Goal: Ask a question

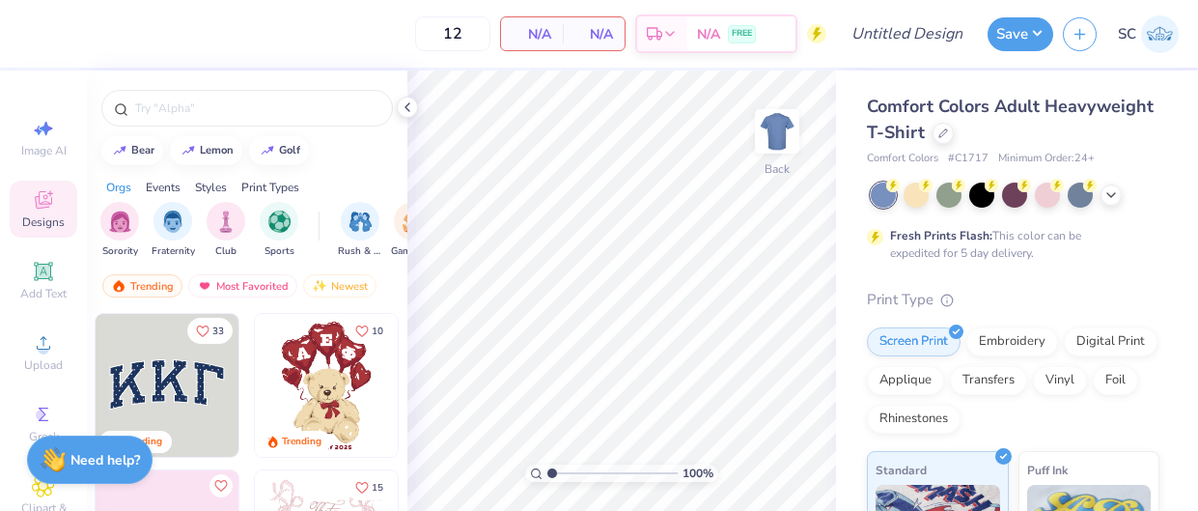
click at [331, 395] on img at bounding box center [326, 385] width 143 height 143
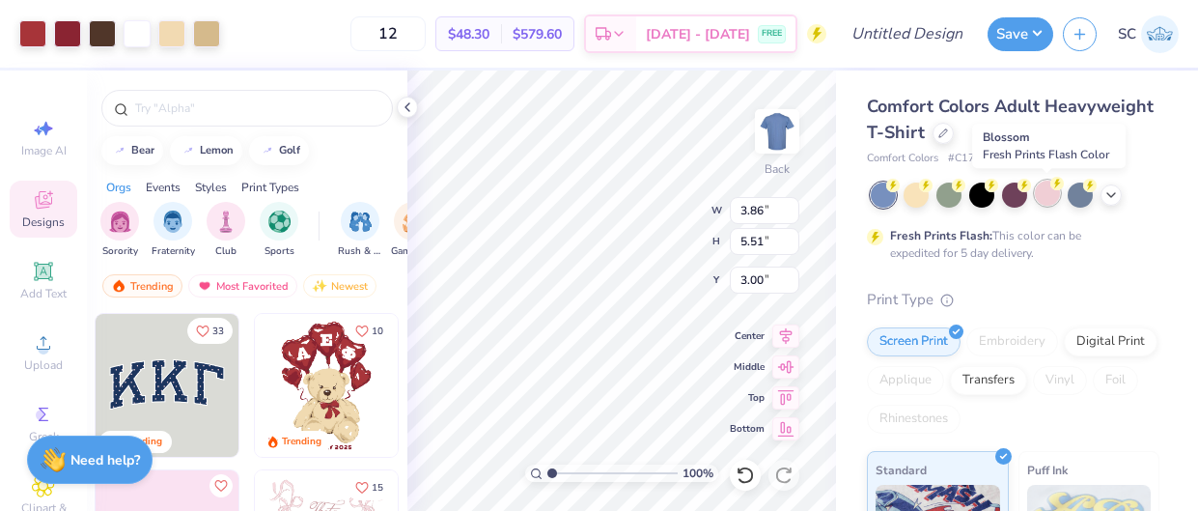
click at [1049, 194] on div at bounding box center [1047, 192] width 25 height 25
click at [418, 32] on input "12" at bounding box center [387, 33] width 75 height 35
click at [425, 33] on input "12" at bounding box center [387, 33] width 75 height 35
type input "1"
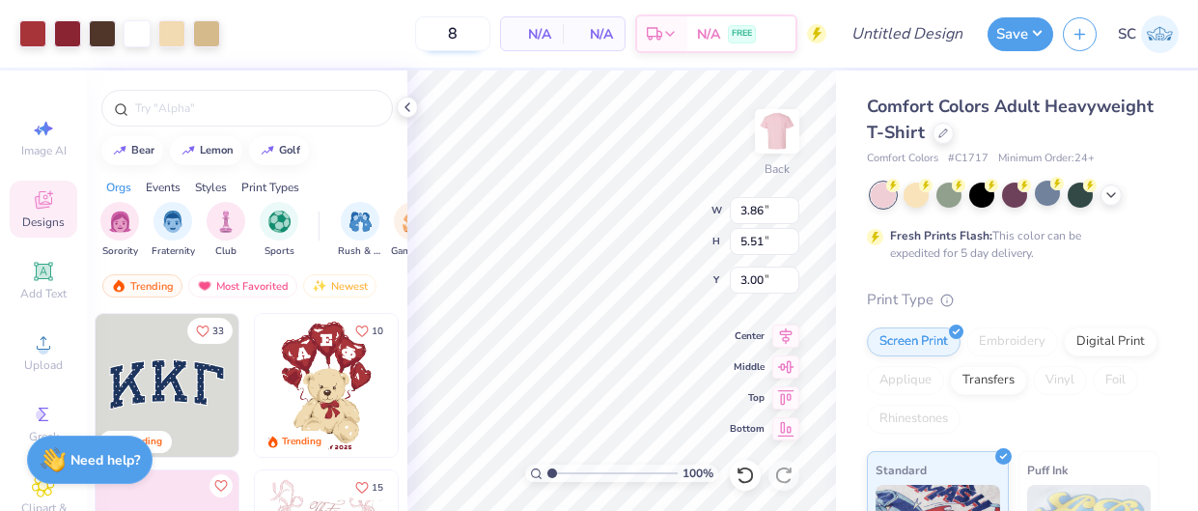
type input "12"
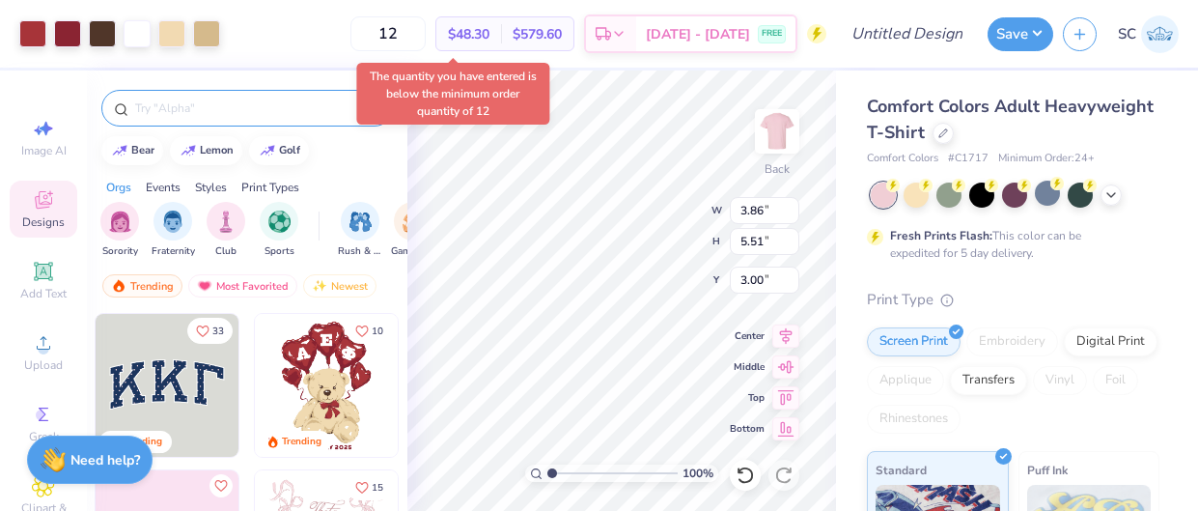
click at [162, 107] on input "text" at bounding box center [256, 107] width 247 height 19
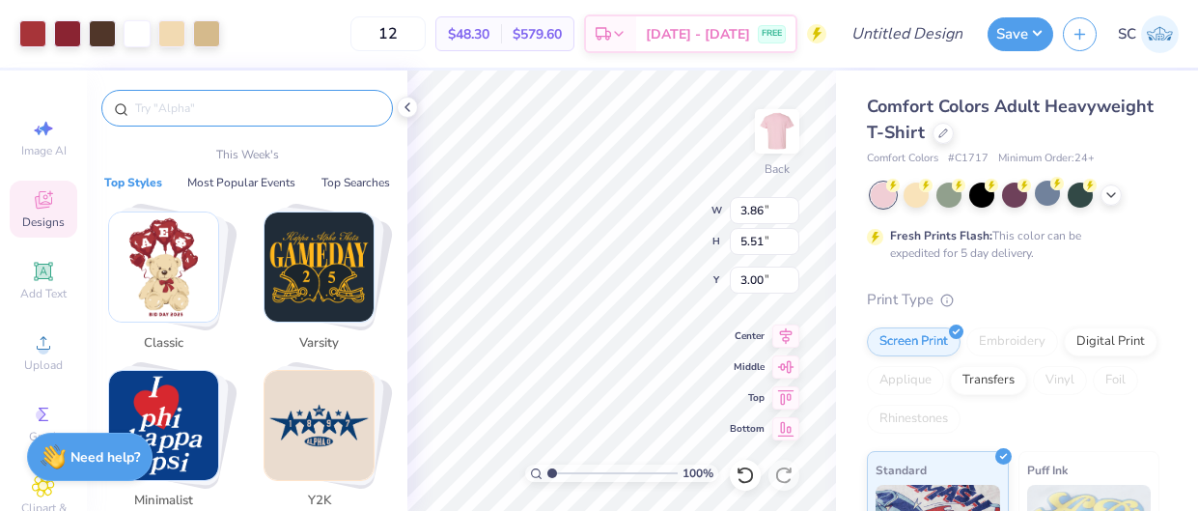
click at [83, 456] on strong "Need help?" at bounding box center [104, 457] width 69 height 18
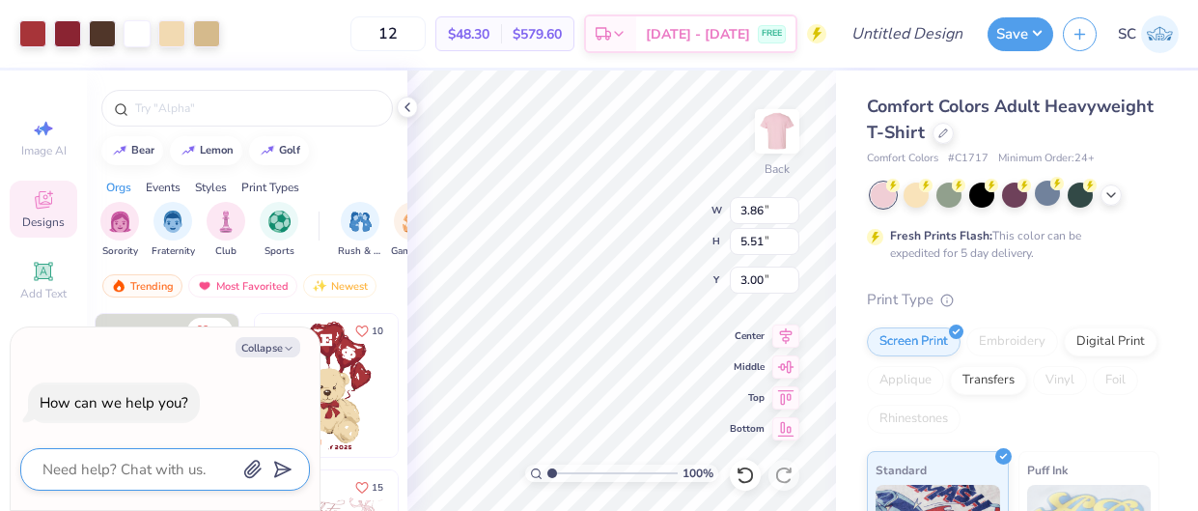
click at [101, 460] on textarea at bounding box center [139, 469] width 196 height 25
type textarea "i"
type textarea "x"
type textarea "is"
type textarea "x"
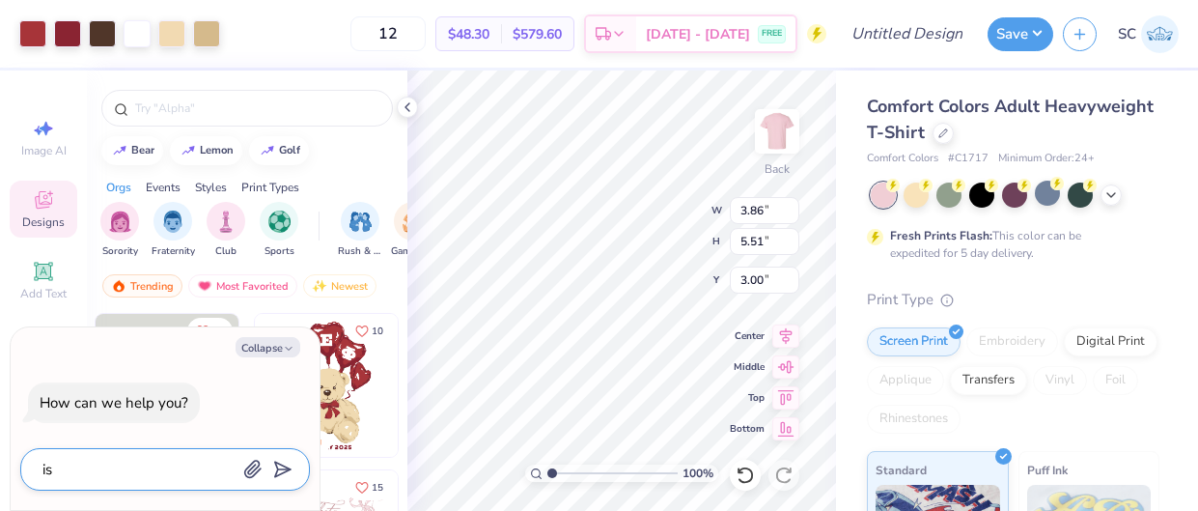
type textarea "is"
type textarea "x"
type textarea "is t"
type textarea "x"
type textarea "is th"
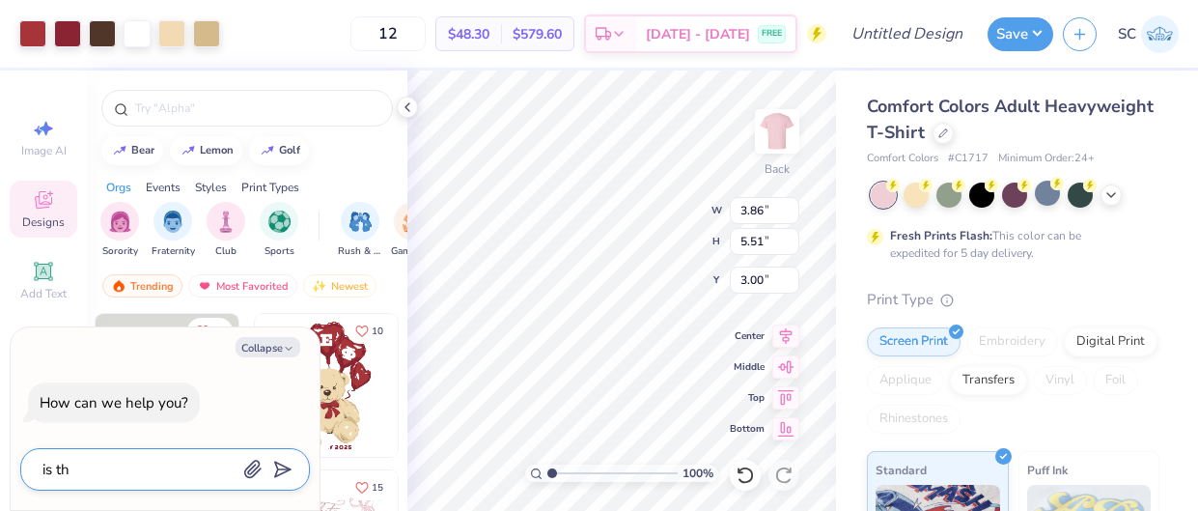
type textarea "x"
type textarea "is the"
type textarea "x"
type textarea "is ther"
type textarea "x"
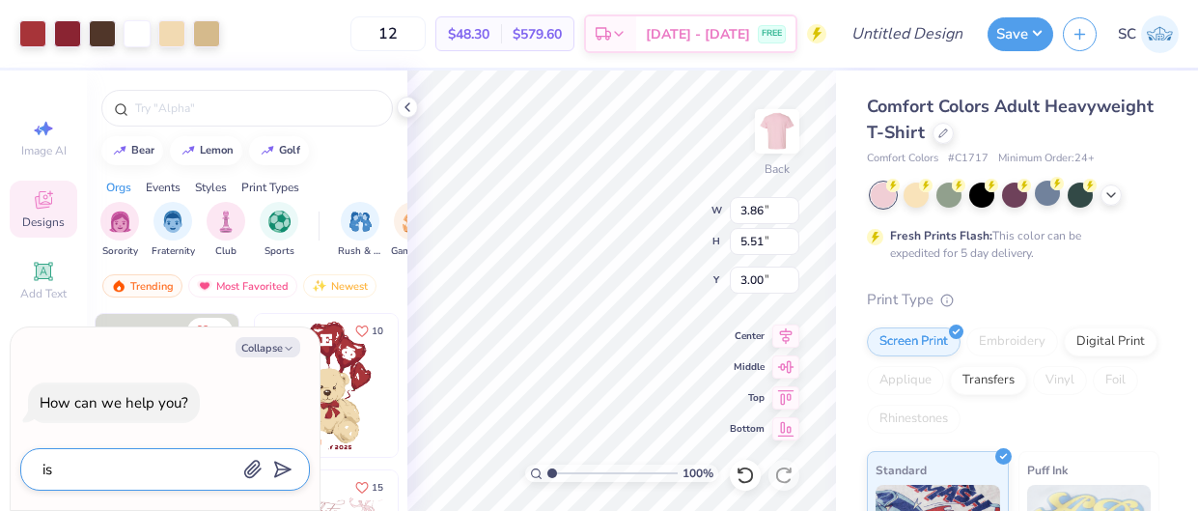
type textarea "is there"
type textarea "x"
type textarea "is there a"
type textarea "x"
type textarea "is there a"
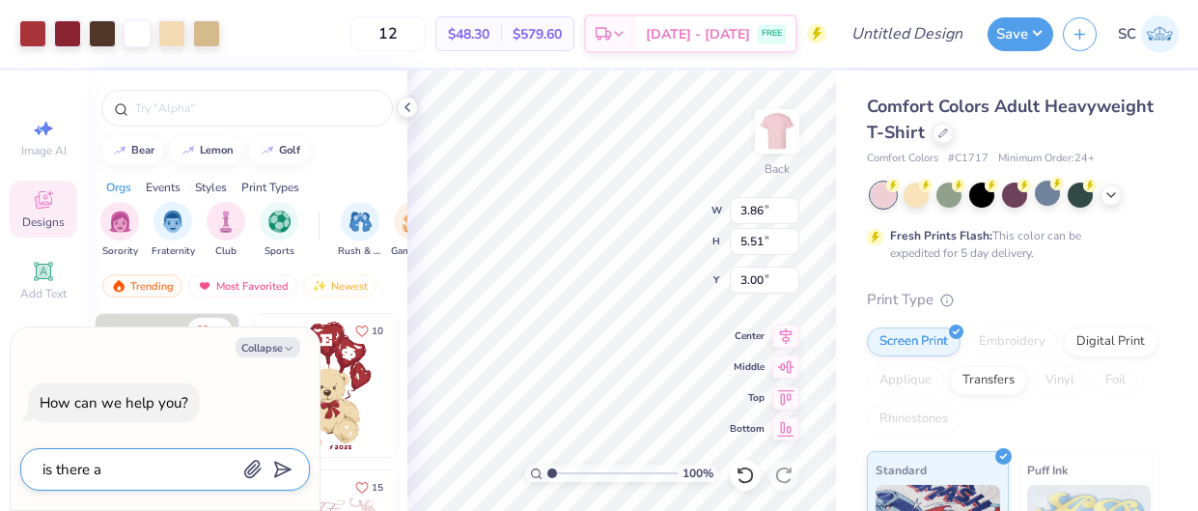
type textarea "x"
type textarea "is there a m"
type textarea "x"
type textarea "is there a mi"
type textarea "x"
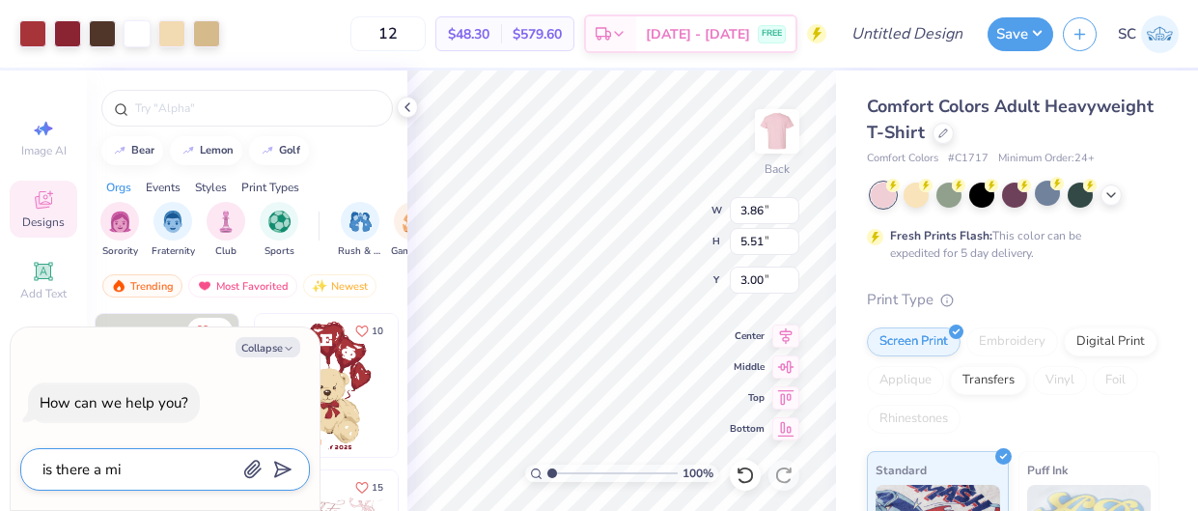
type textarea "is there a min"
type textarea "x"
type textarea "is there a mini"
type textarea "x"
type textarea "is there a minim"
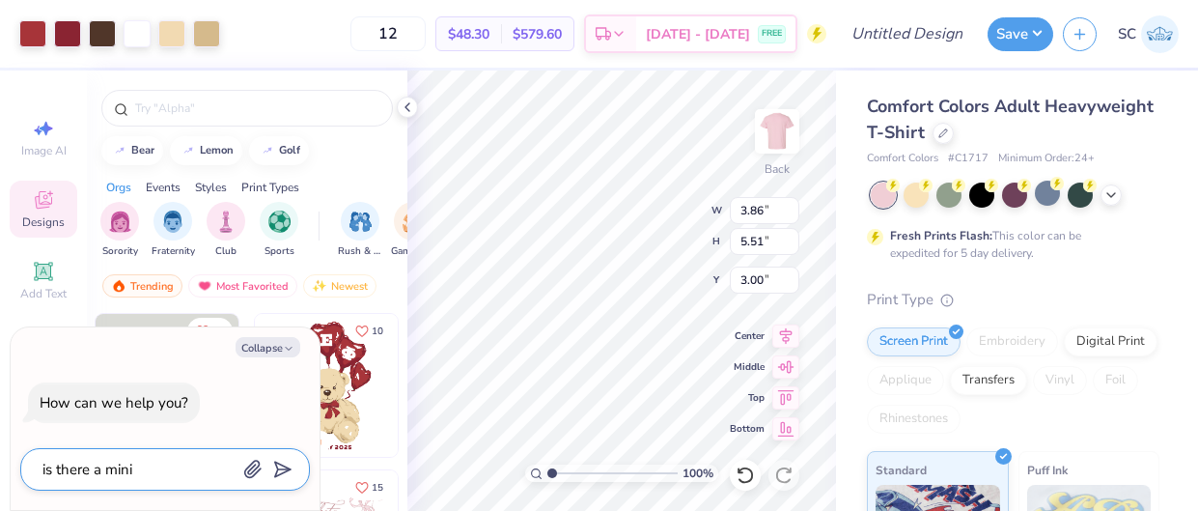
type textarea "x"
type textarea "is there a minimu"
type textarea "x"
type textarea "is there a minimum"
type textarea "x"
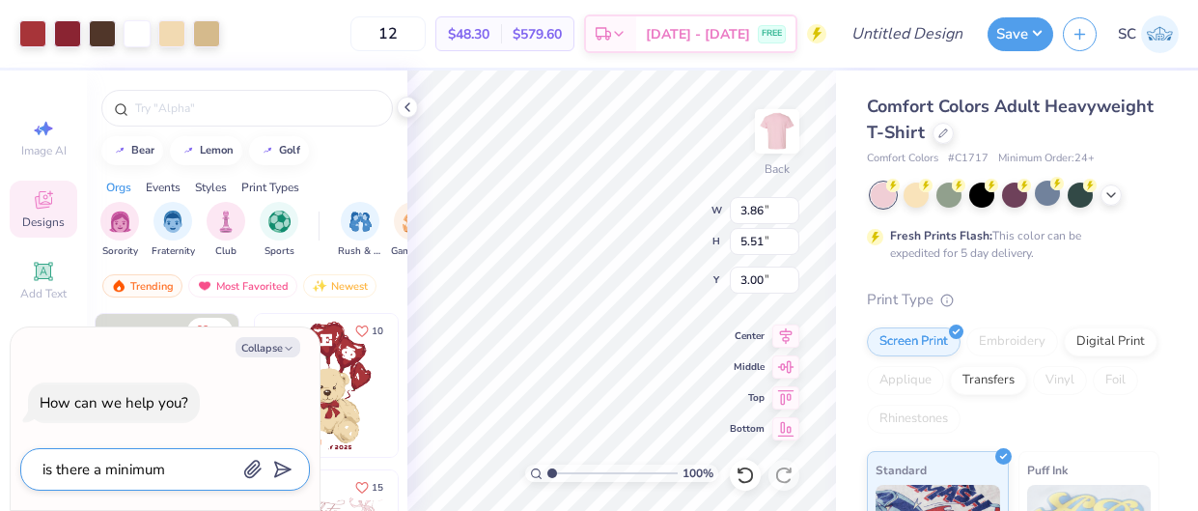
type textarea "is there a minimum"
type textarea "x"
type textarea "is there a minimum t"
type textarea "x"
type textarea "is there a minimum to"
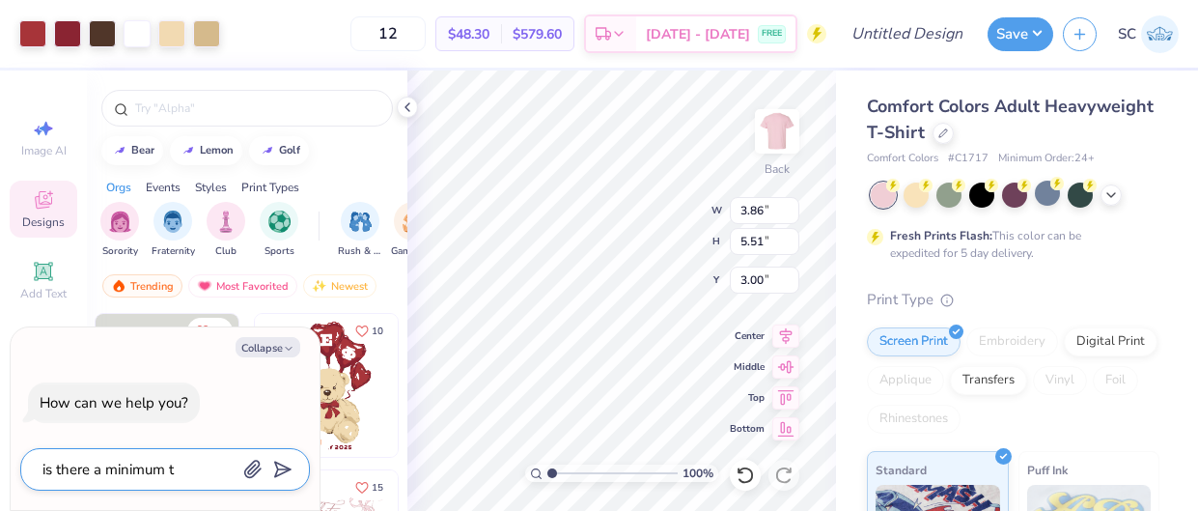
type textarea "x"
type textarea "is there a minimum to"
type textarea "x"
type textarea "is there a minimum to p"
type textarea "x"
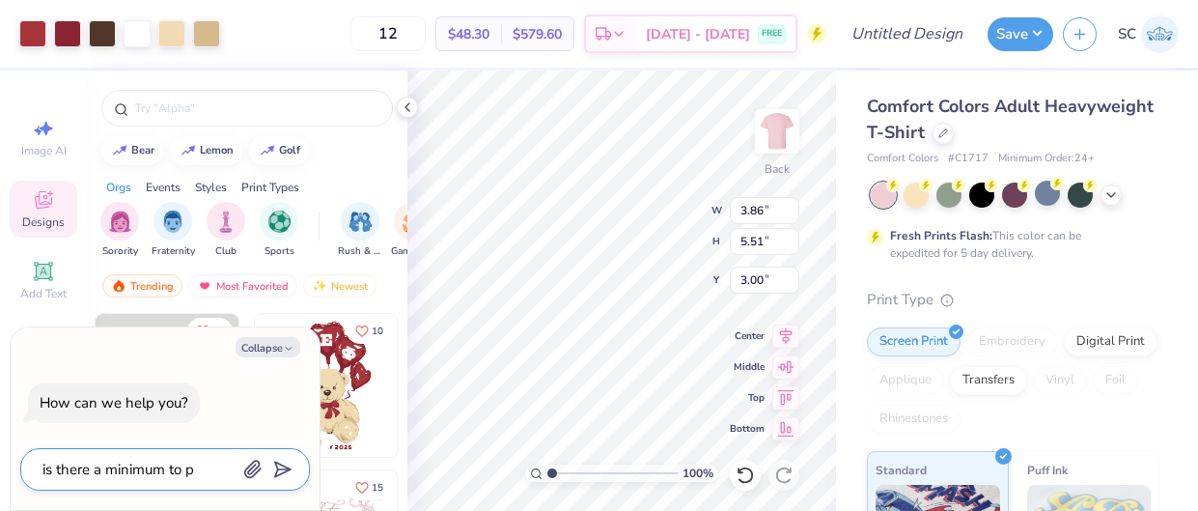
type textarea "is there a minimum to pl"
type textarea "x"
type textarea "is there a minimum to pla"
type textarea "x"
type textarea "is there a minimum to plac"
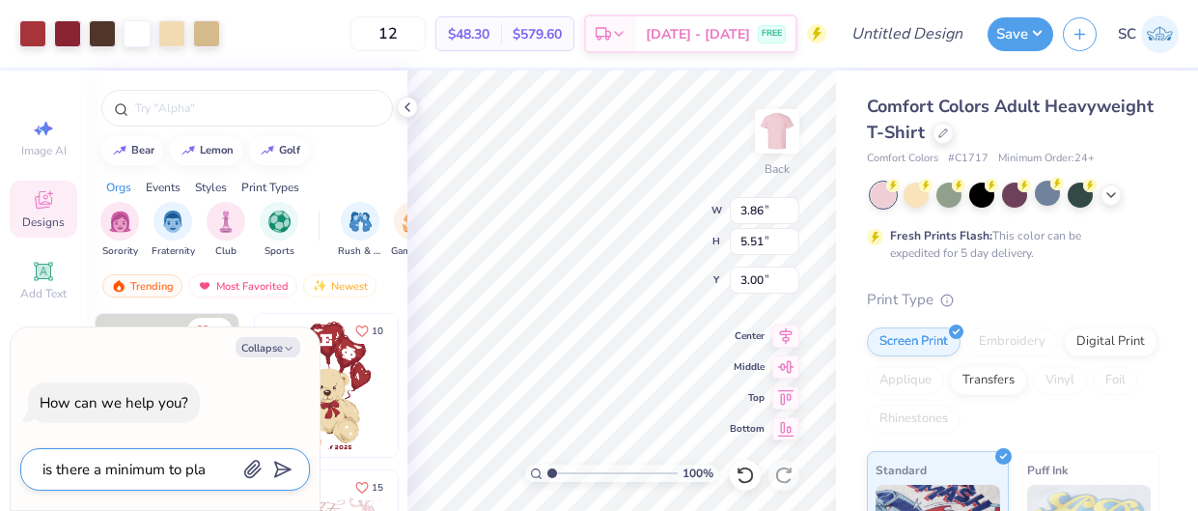
type textarea "x"
type textarea "is there a minimum to place"
type textarea "x"
type textarea "is there a minimum to place"
type textarea "x"
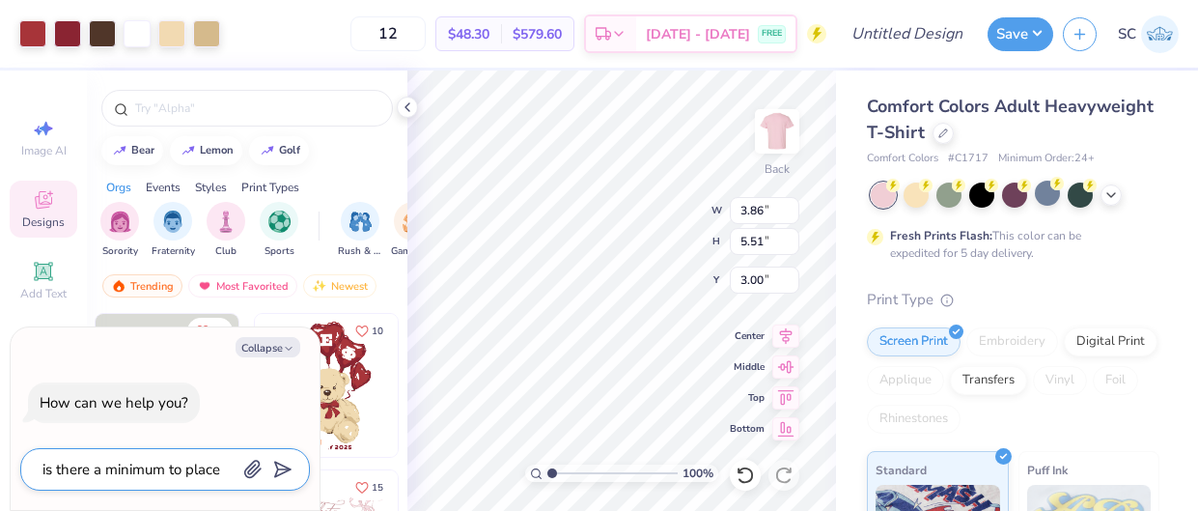
type textarea "is there a minimum to place a"
type textarea "x"
type textarea "is there a minimum to place an"
type textarea "x"
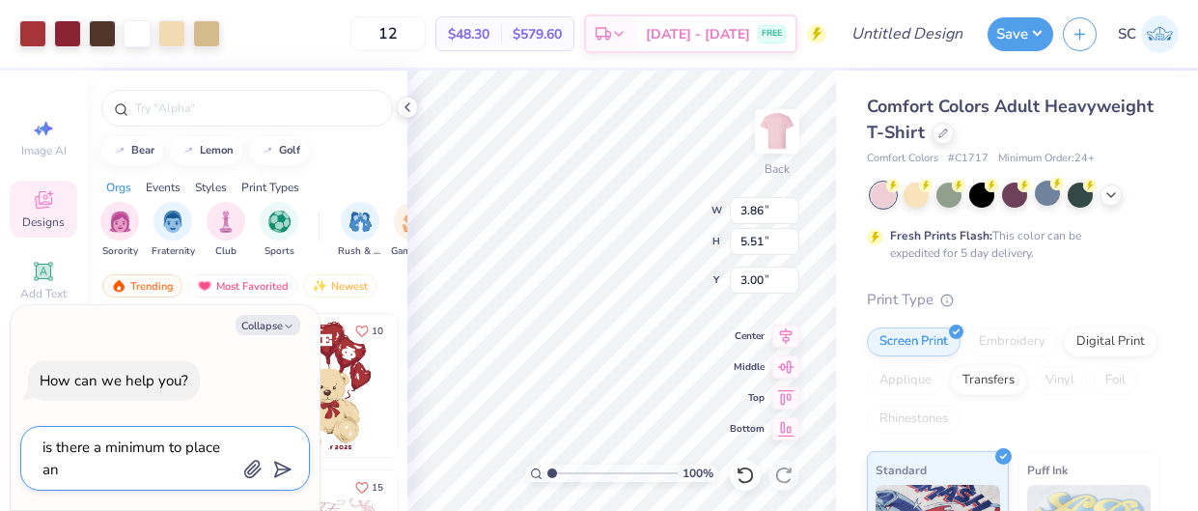
type textarea "is there a minimum to place an"
type textarea "x"
type textarea "is there a minimum to place an o"
type textarea "x"
type textarea "is there a minimum to place an or"
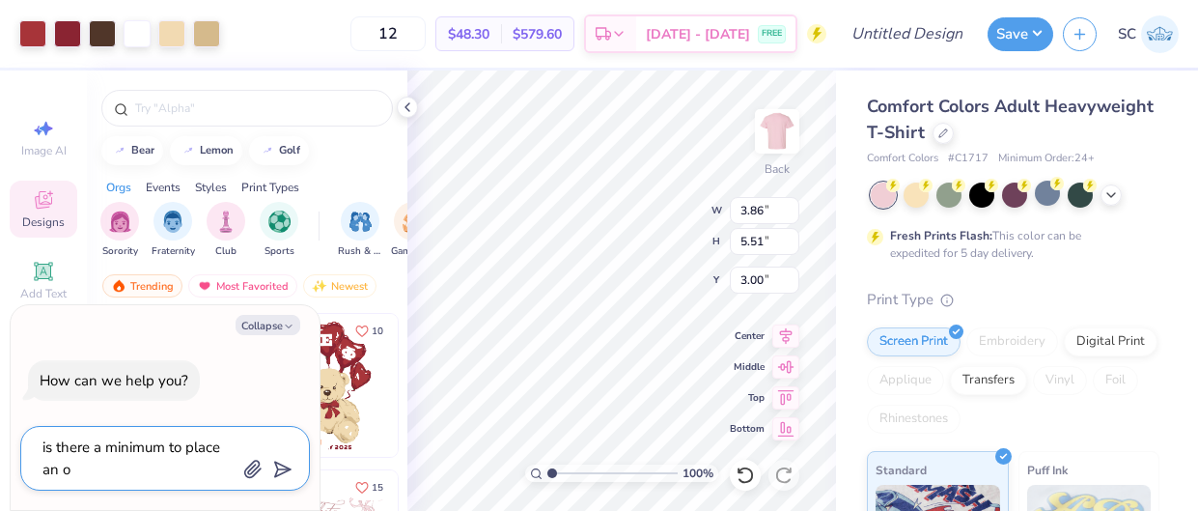
type textarea "x"
type textarea "is there a minimum to place an ord"
type textarea "x"
type textarea "is there a minimum to place an orde"
type textarea "x"
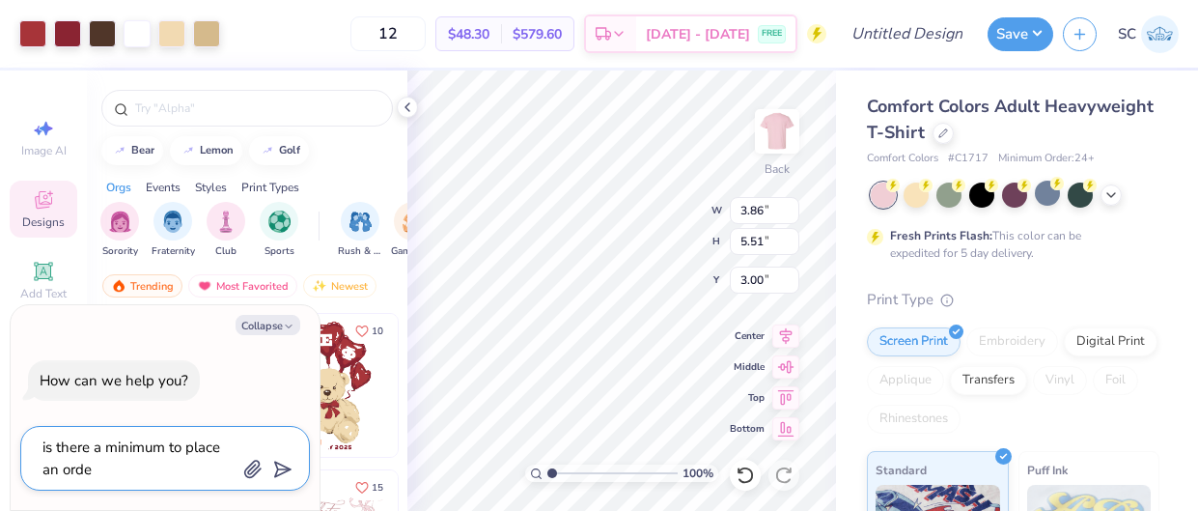
type textarea "is there a minimum to place an order"
type textarea "x"
type textarea "is there a minimum to place an order?"
type textarea "x"
type textarea "is there a minimum to place an order?"
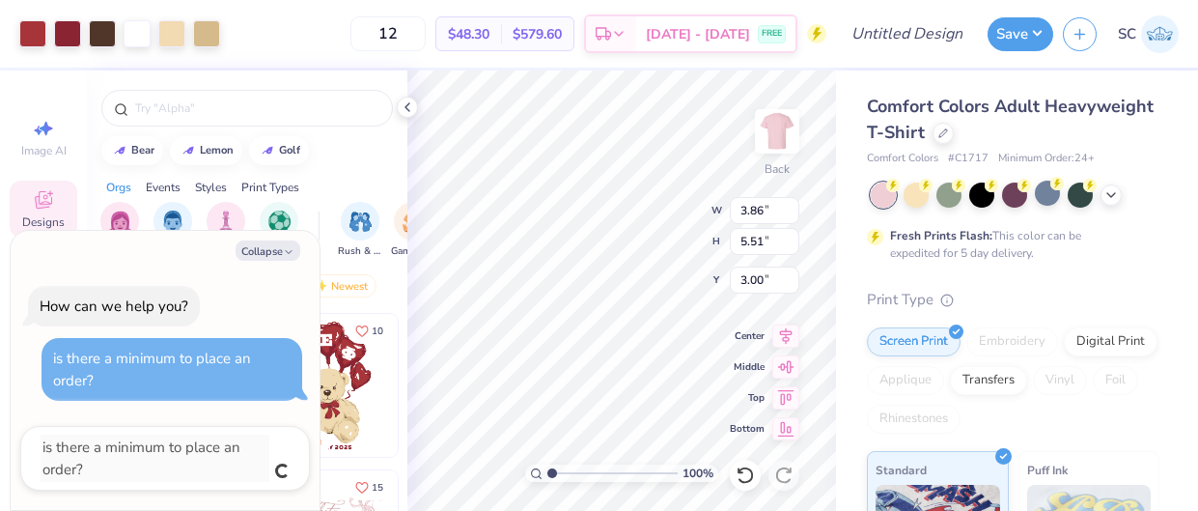
type textarea "x"
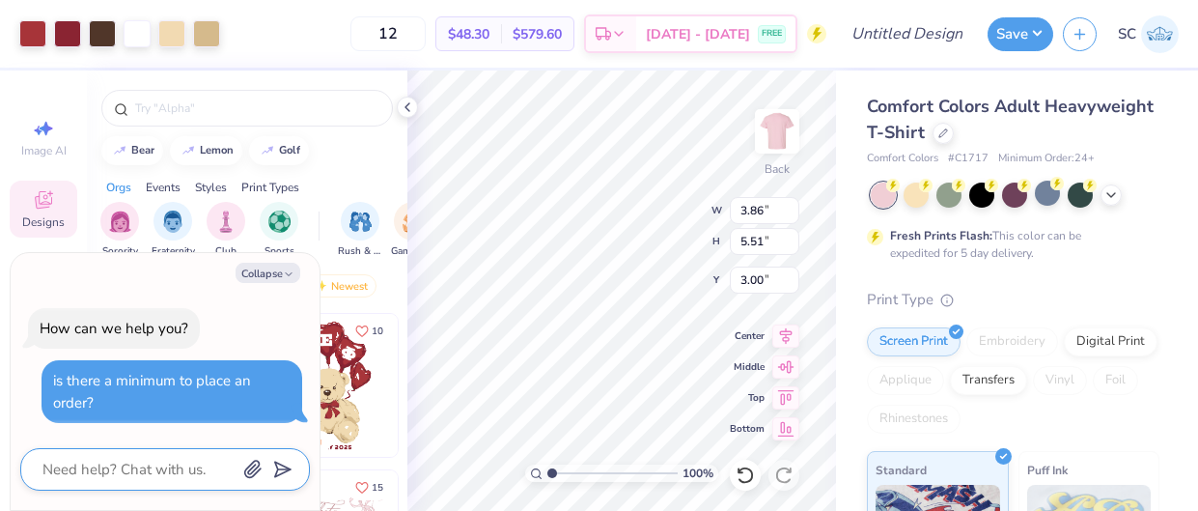
click at [160, 477] on textarea at bounding box center [139, 469] width 196 height 25
type textarea "is"
type textarea "x"
type textarea "is"
type textarea "x"
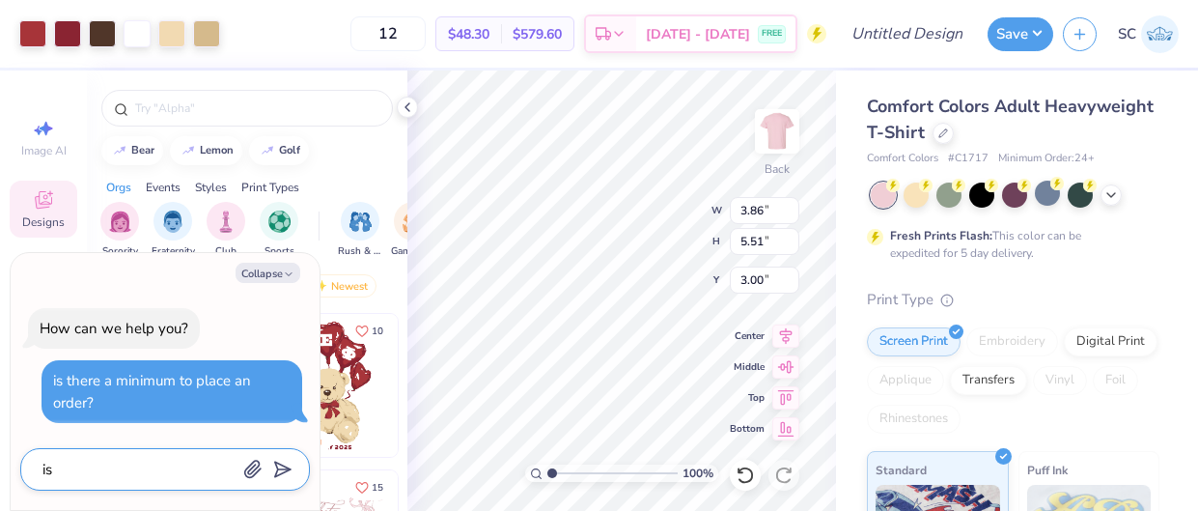
type textarea "is t"
type textarea "x"
type textarea "is th"
type textarea "x"
type textarea "is the"
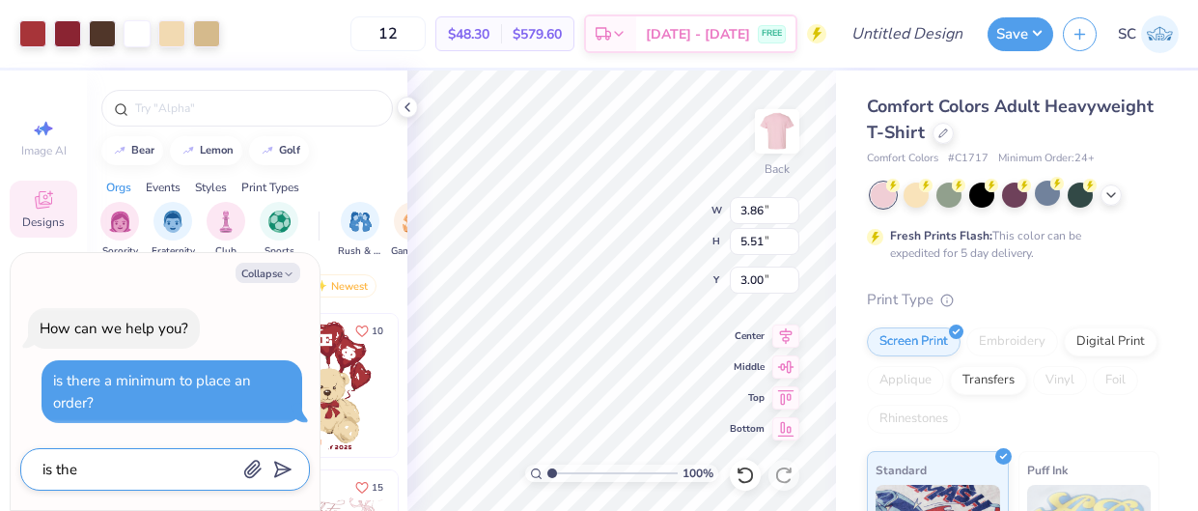
type textarea "x"
type textarea "is ther"
type textarea "x"
type textarea "is there"
type textarea "x"
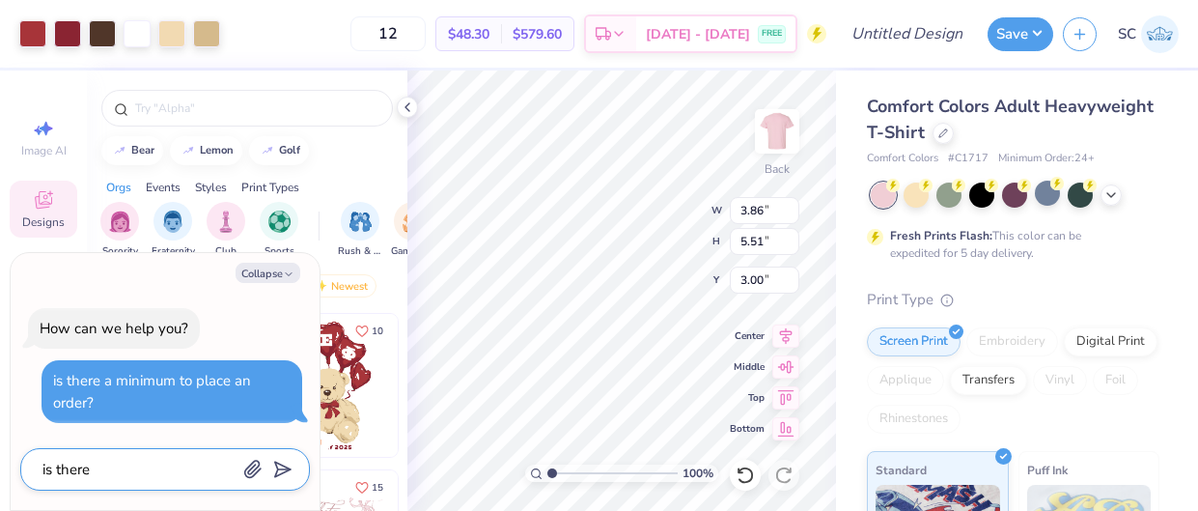
type textarea "is there"
type textarea "x"
type textarea "is there a"
type textarea "x"
type textarea "is there a"
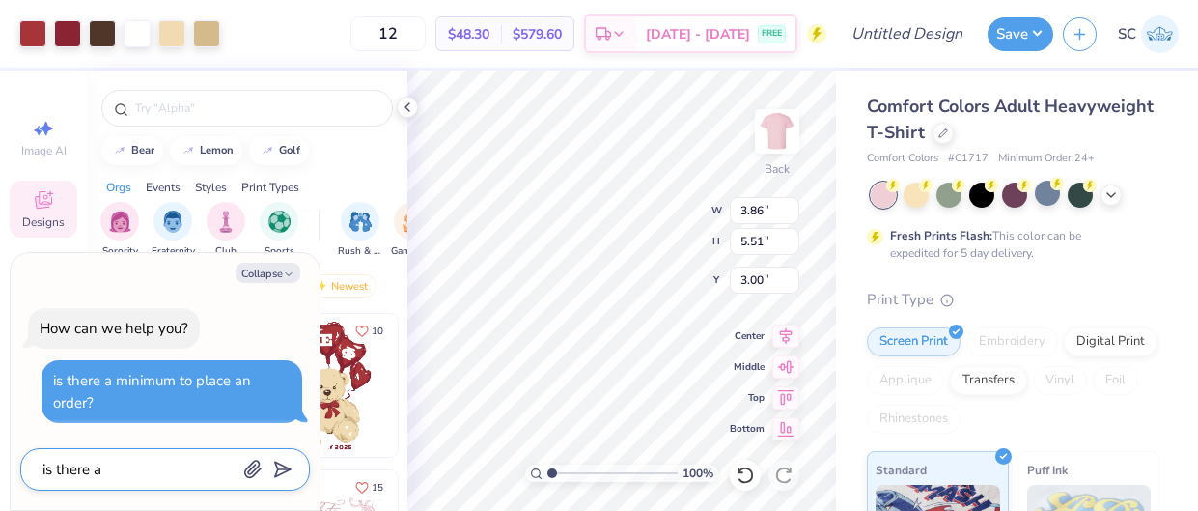
type textarea "x"
type textarea "is there a m"
type textarea "x"
type textarea "is there a mi"
type textarea "x"
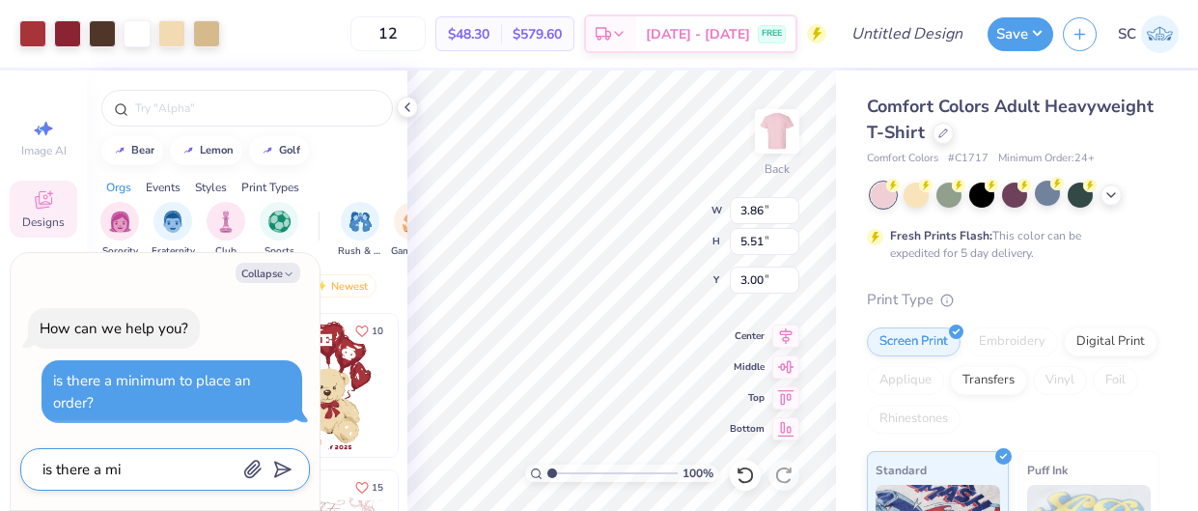
type textarea "is there a min"
type textarea "x"
type textarea "is there a minu"
type textarea "x"
type textarea "is there a min"
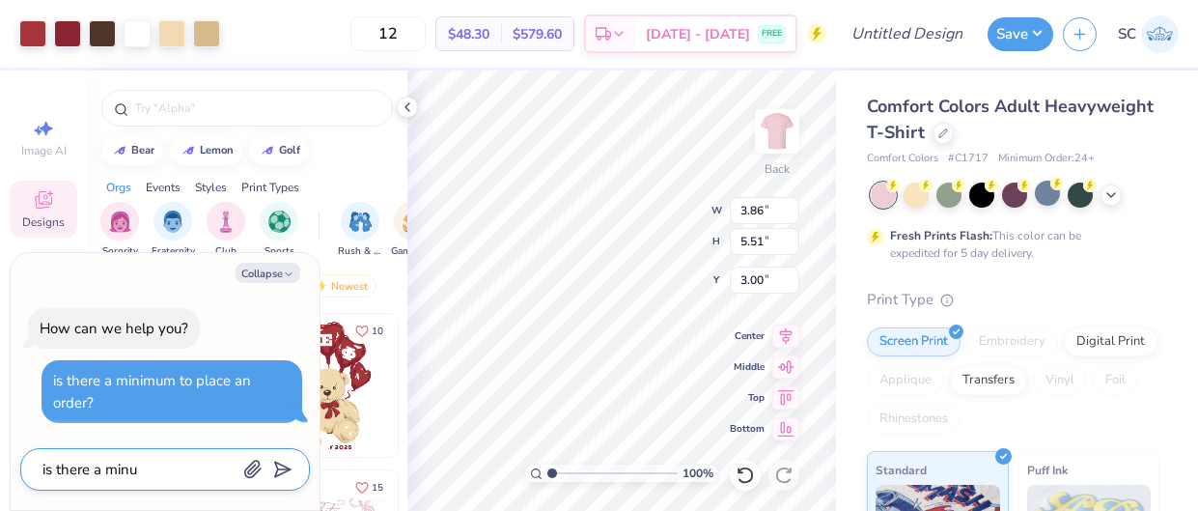
type textarea "x"
type textarea "is there a mini"
type textarea "x"
type textarea "is there a minim"
type textarea "x"
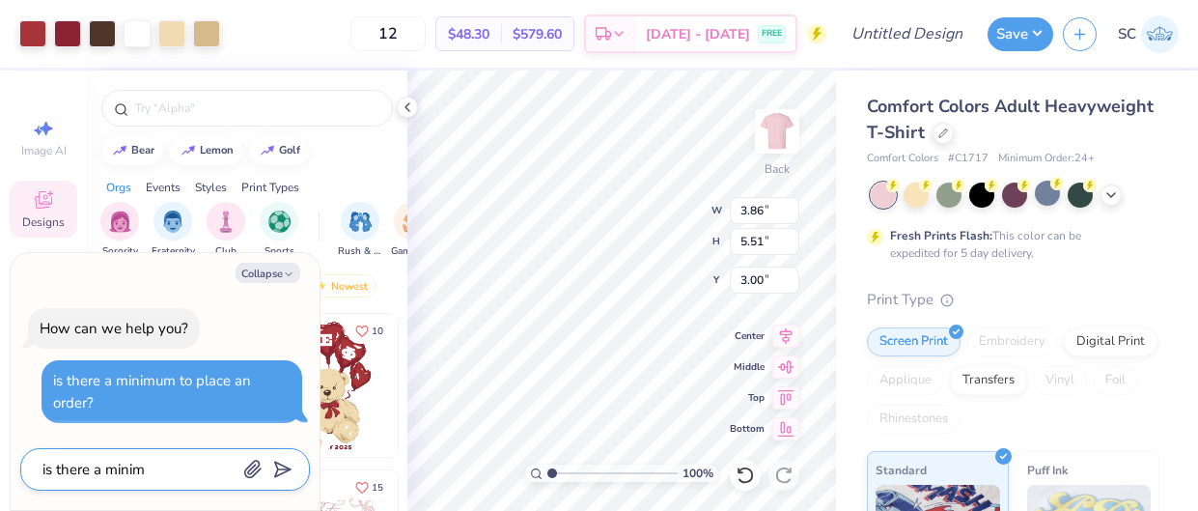
type textarea "is there a minimu"
type textarea "x"
type textarea "is there a minimum"
type textarea "x"
type textarea "is there a minimum"
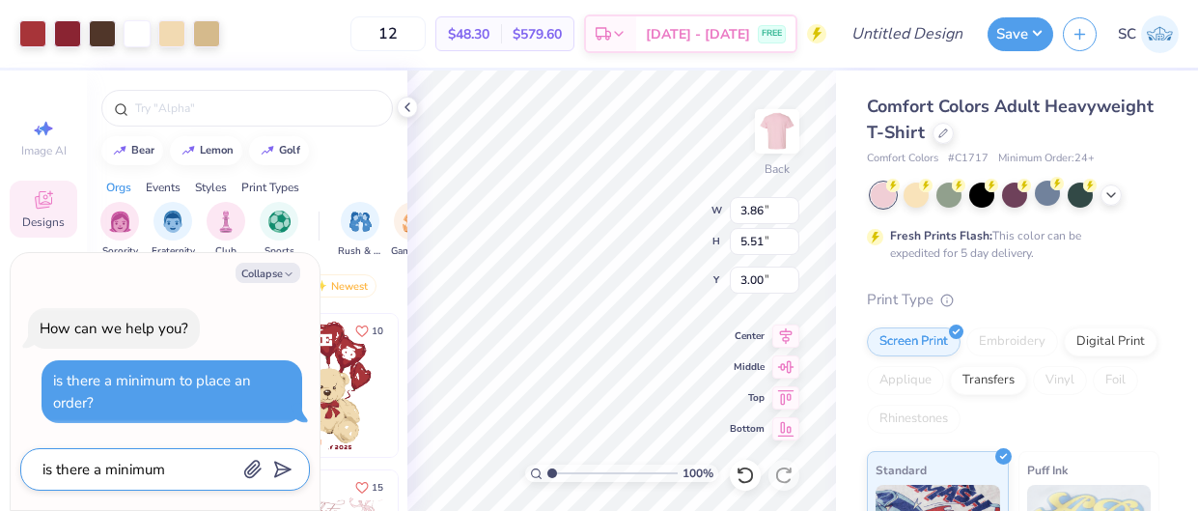
type textarea "x"
type textarea "is there a minimum a"
type textarea "x"
type textarea "is there a minimum am"
type textarea "x"
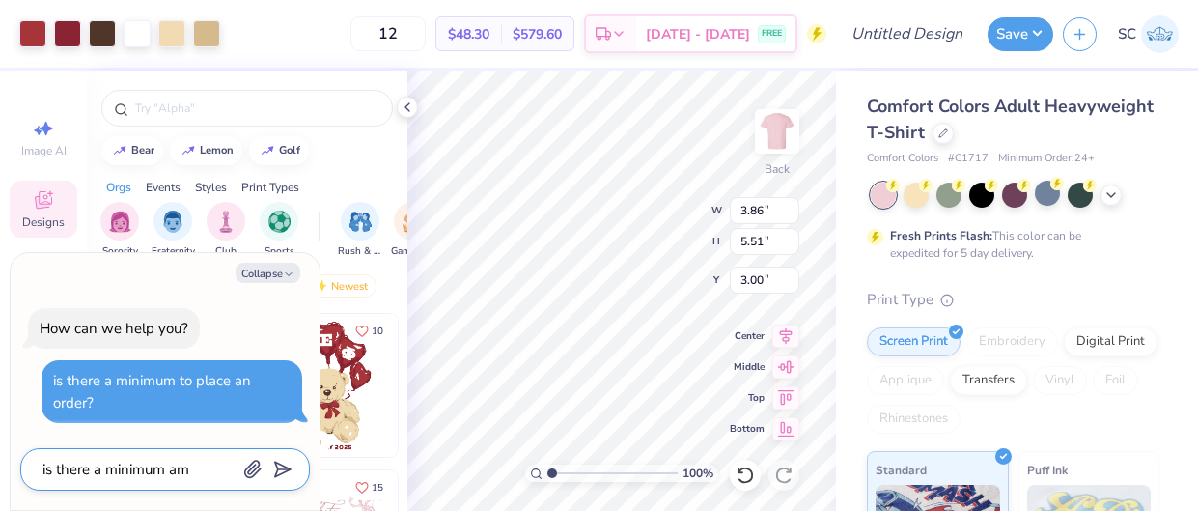
type textarea "is there a minimum amo"
type textarea "x"
type textarea "is there a minimum amou"
type textarea "x"
type textarea "is there a minimum amoun"
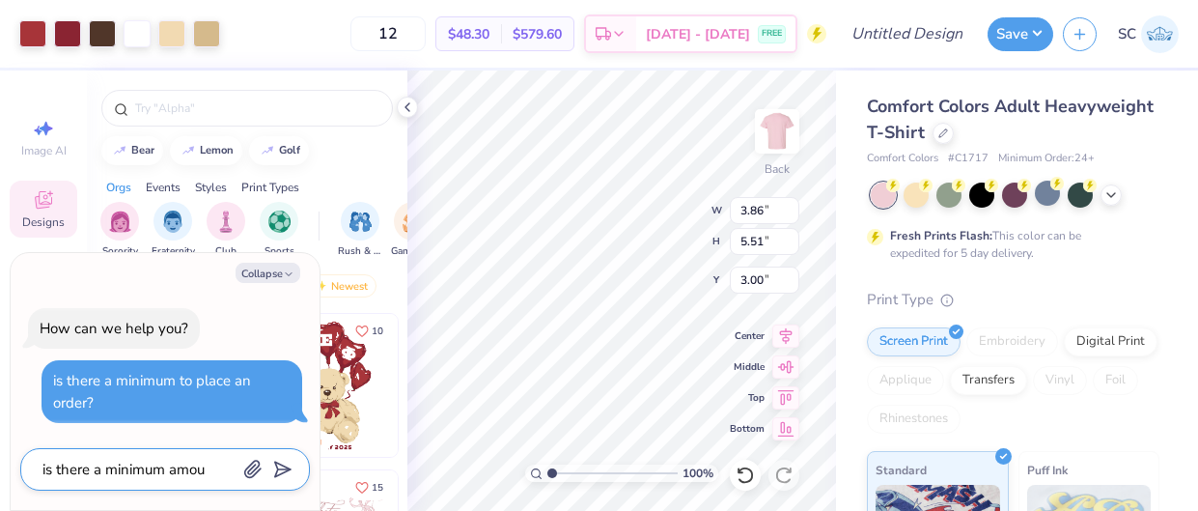
type textarea "x"
type textarea "is there a minimum amount"
type textarea "x"
type textarea "is there a minimum amount"
type textarea "x"
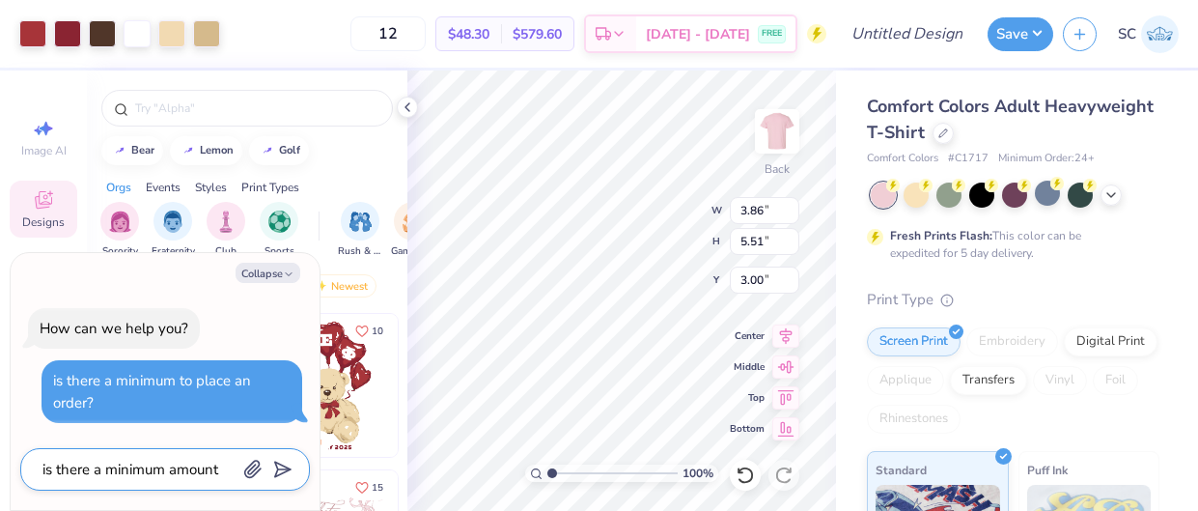
type textarea "is there a minimum amount o"
type textarea "x"
type textarea "is there a minimum amount of"
type textarea "x"
type textarea "is there a minimum amount of"
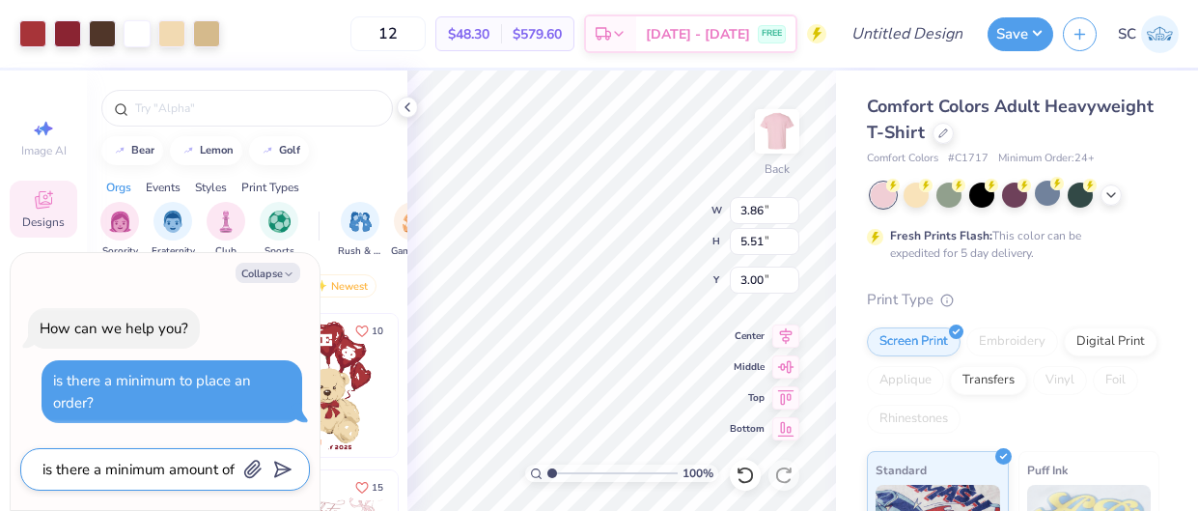
type textarea "x"
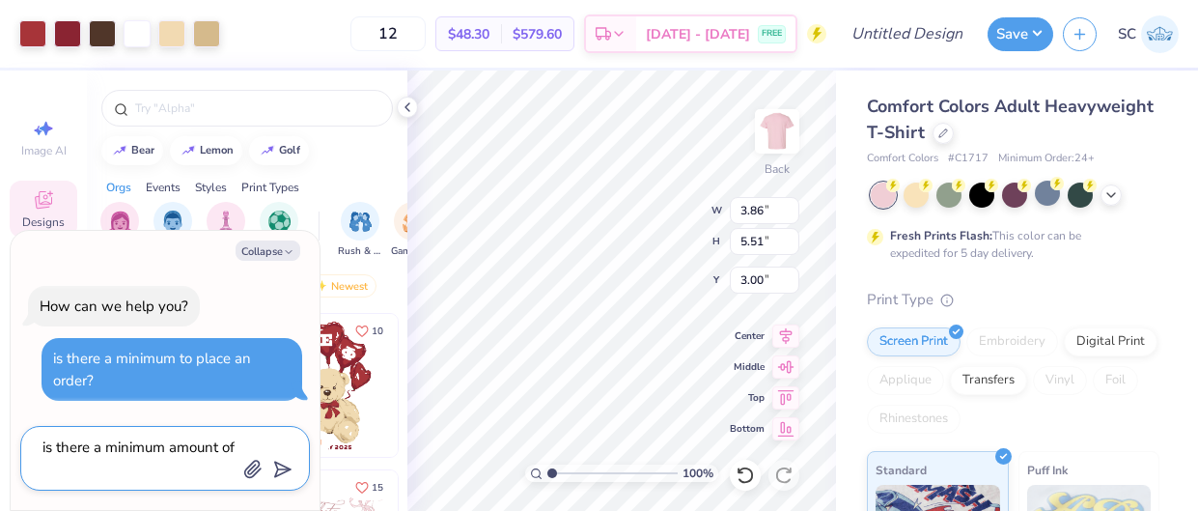
type textarea "is there a minimum amount of i"
type textarea "x"
type textarea "is there a minimum amount of it"
type textarea "x"
type textarea "is there a minimum amount of ite"
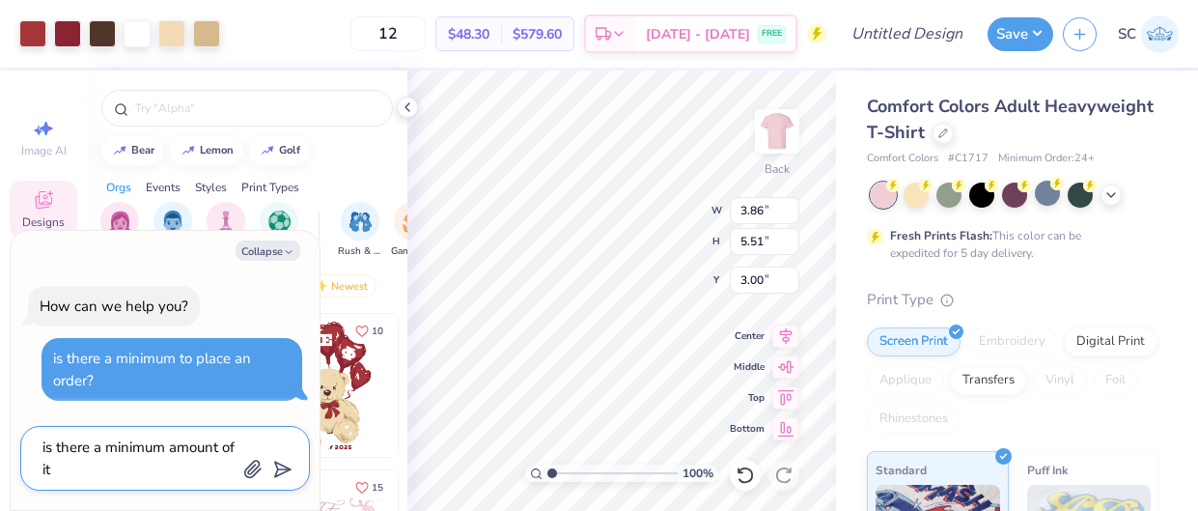
type textarea "x"
type textarea "is there a minimum amount of item"
type textarea "x"
type textarea "is there a minimum amount of items"
type textarea "x"
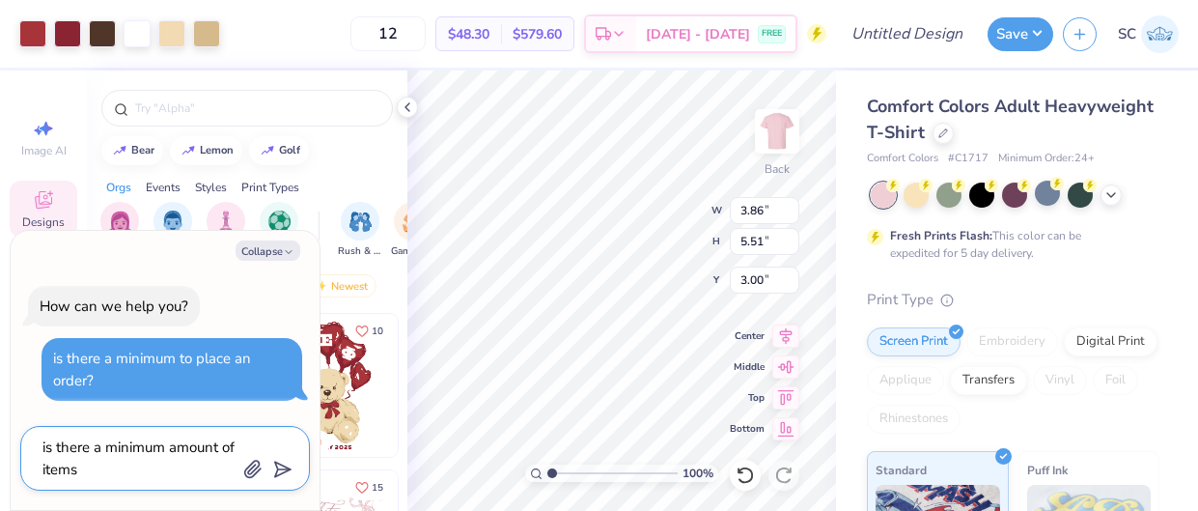
type textarea "is there a minimum amount of items"
type textarea "x"
type textarea "is there a minimum amount of items t"
type textarea "x"
type textarea "is there a minimum amount of items to"
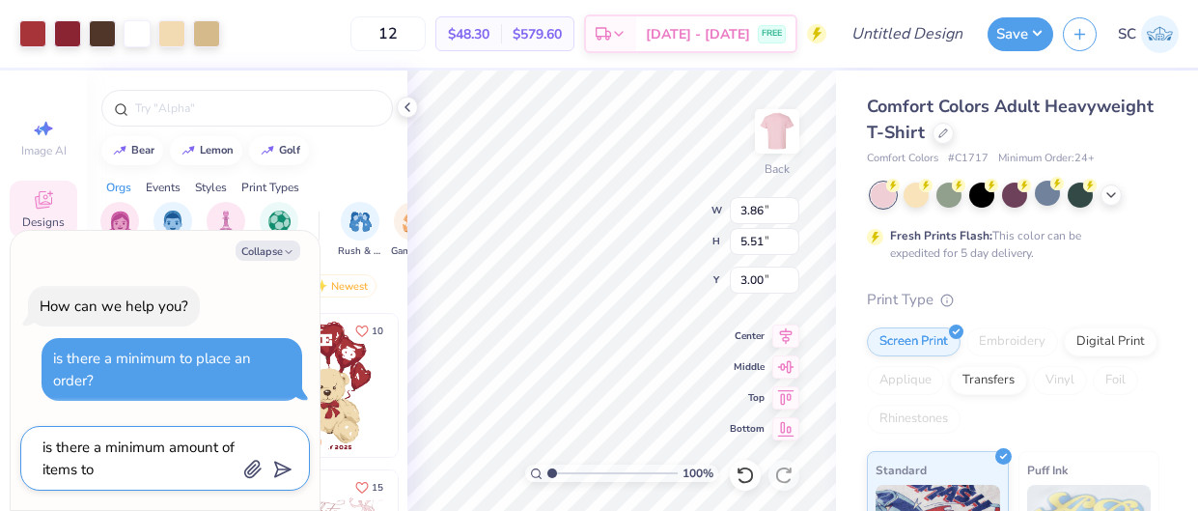
type textarea "x"
type textarea "is there a minimum amount of items to"
type textarea "x"
type textarea "is there a minimum amount of items to p"
type textarea "x"
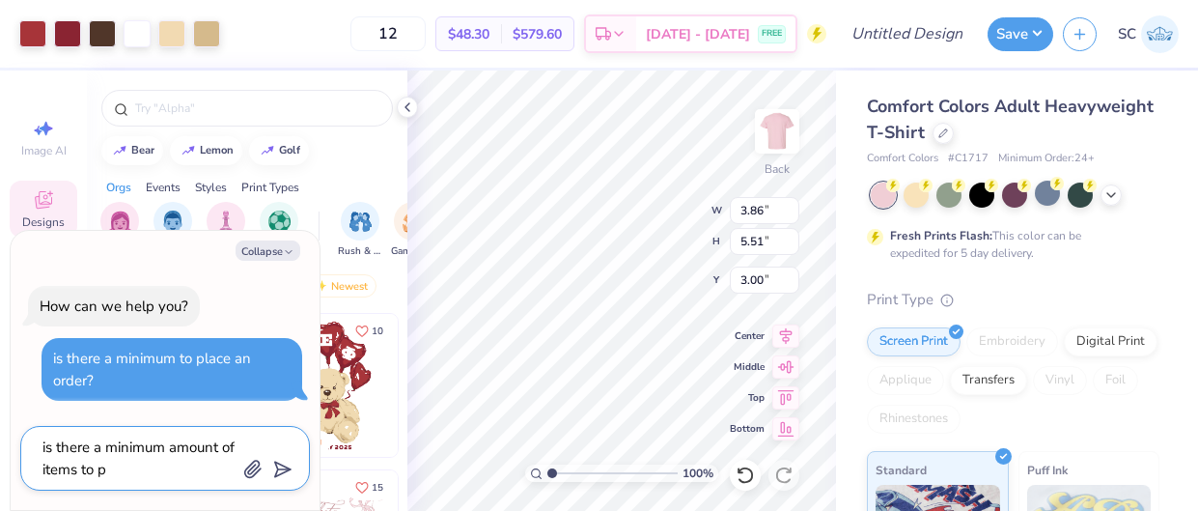
type textarea "is there a minimum amount of items to pl"
type textarea "x"
type textarea "is there a minimum amount of items to pla"
type textarea "x"
type textarea "is there a minimum amount of items to plac"
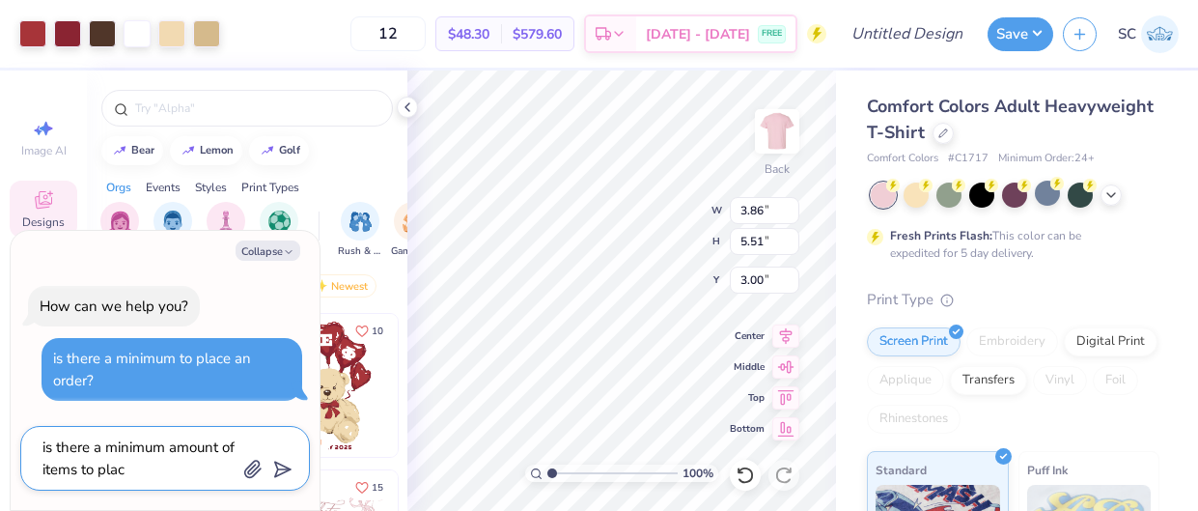
type textarea "x"
type textarea "is there a minimum amount of items to place"
type textarea "x"
type textarea "is there a minimum amount of items to place"
type textarea "x"
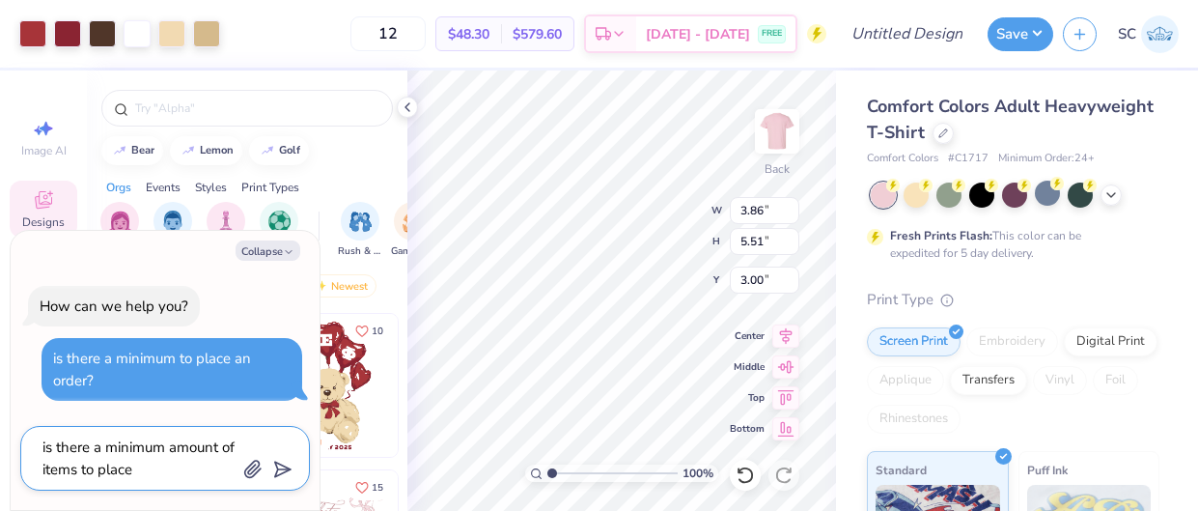
type textarea "is there a minimum amount of items to place a"
type textarea "x"
type textarea "is there a minimum amount of items to place an"
type textarea "x"
type textarea "is there a minimum amount of items to place an"
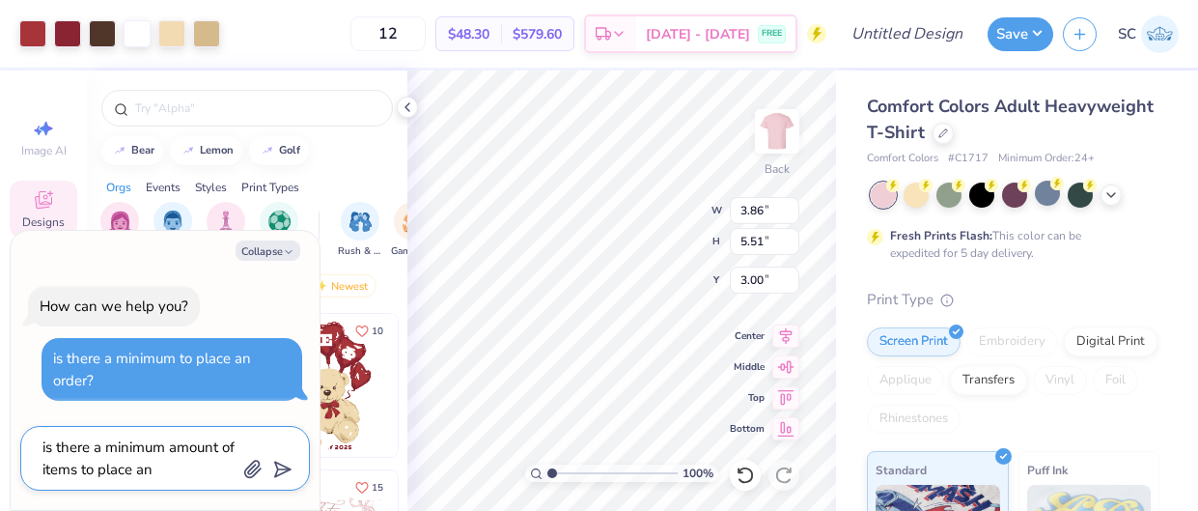
type textarea "x"
type textarea "is there a minimum amount of items to place an o"
type textarea "x"
type textarea "is there a minimum amount of items to place an or"
type textarea "x"
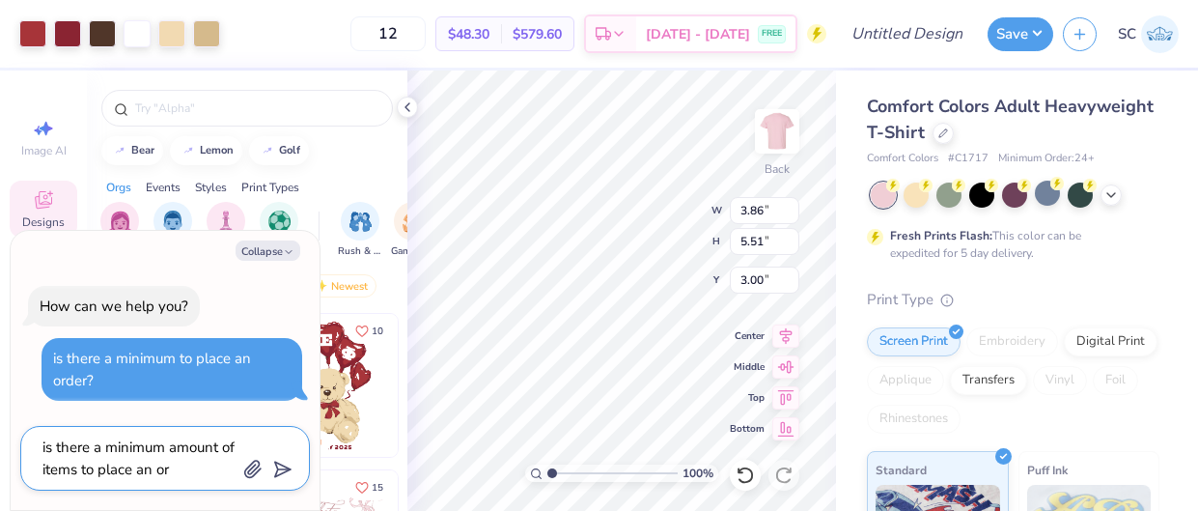
type textarea "is there a minimum amount of items to place an ord"
type textarea "x"
type textarea "is there a minimum amount of items to place an orde"
type textarea "x"
type textarea "is there a minimum amount of items to place an order"
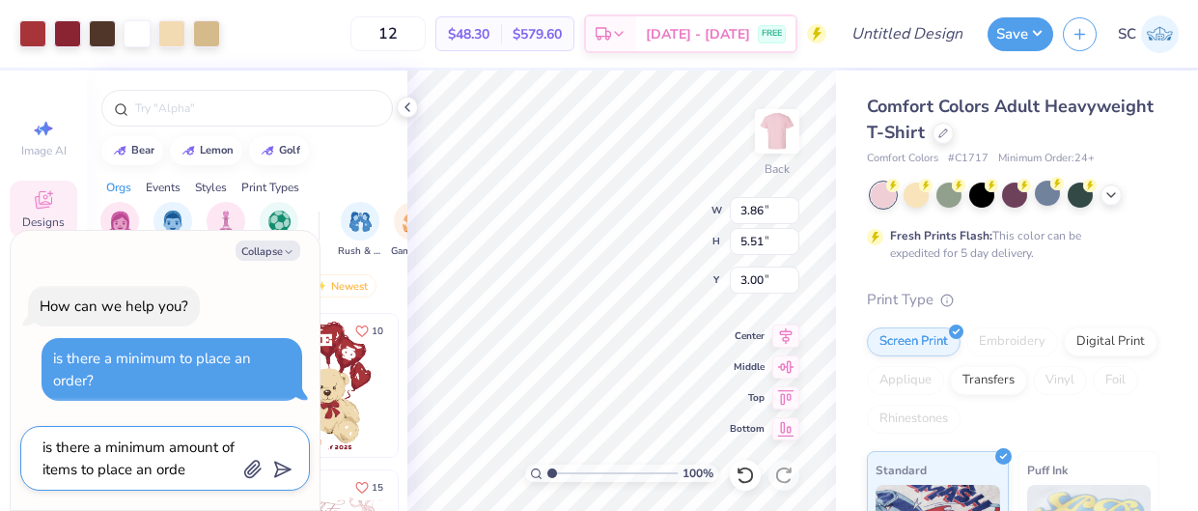
type textarea "x"
type textarea "is there a minimum amount of items to place an order?"
type textarea "x"
type textarea "is there a minimum amount of items to place an order?"
click at [280, 472] on polygon "submit" at bounding box center [278, 469] width 23 height 23
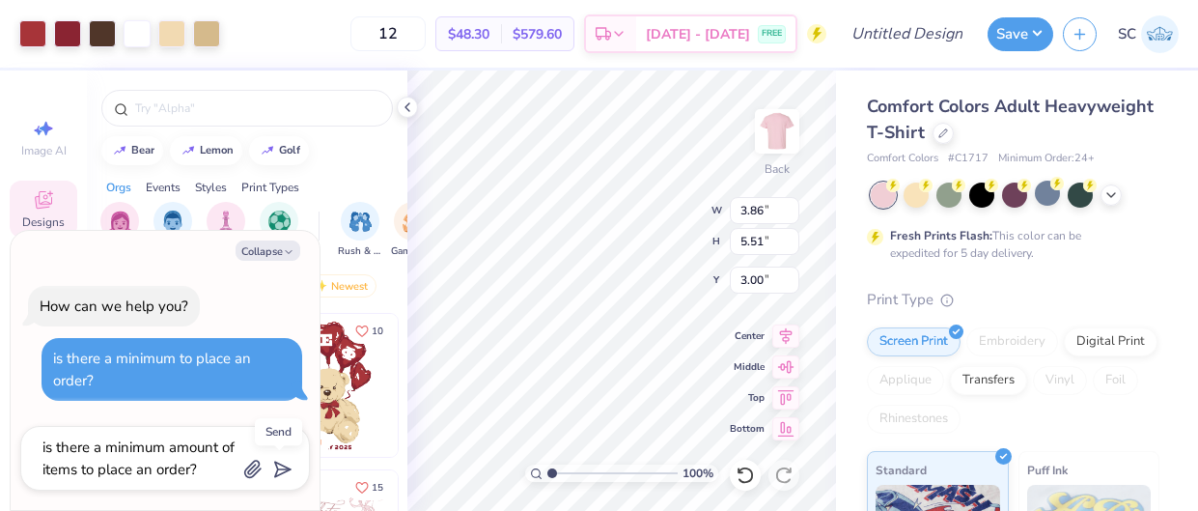
type textarea "x"
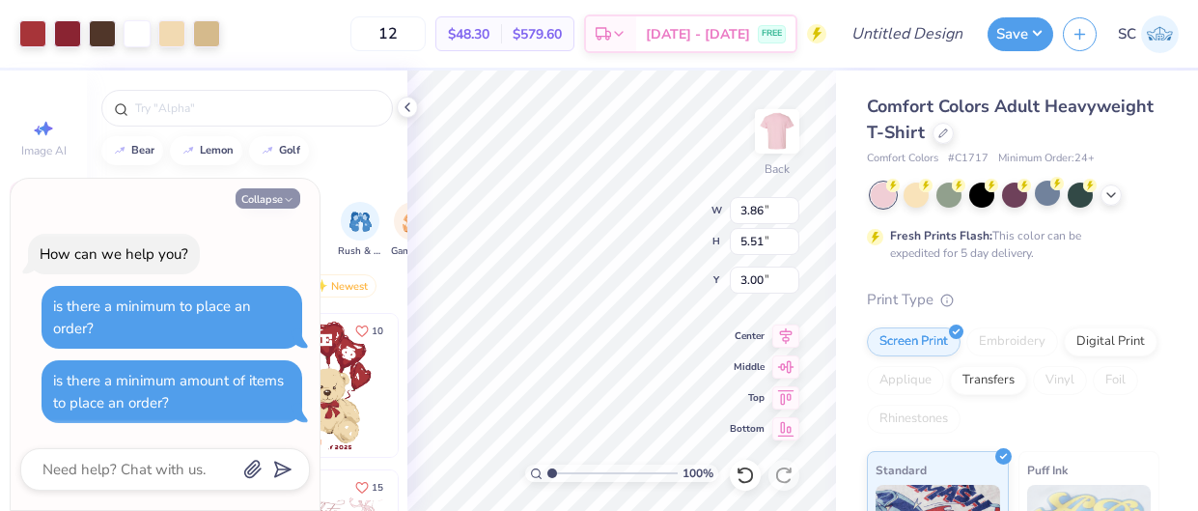
click at [283, 197] on icon "button" at bounding box center [289, 200] width 12 height 12
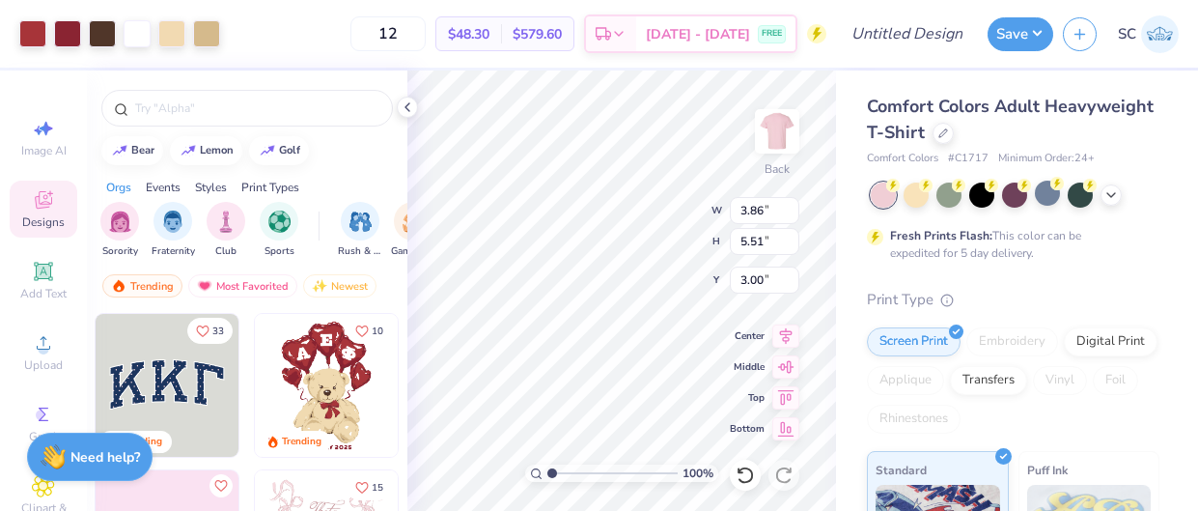
click at [89, 469] on div "Need help? Chat with us." at bounding box center [89, 456] width 125 height 48
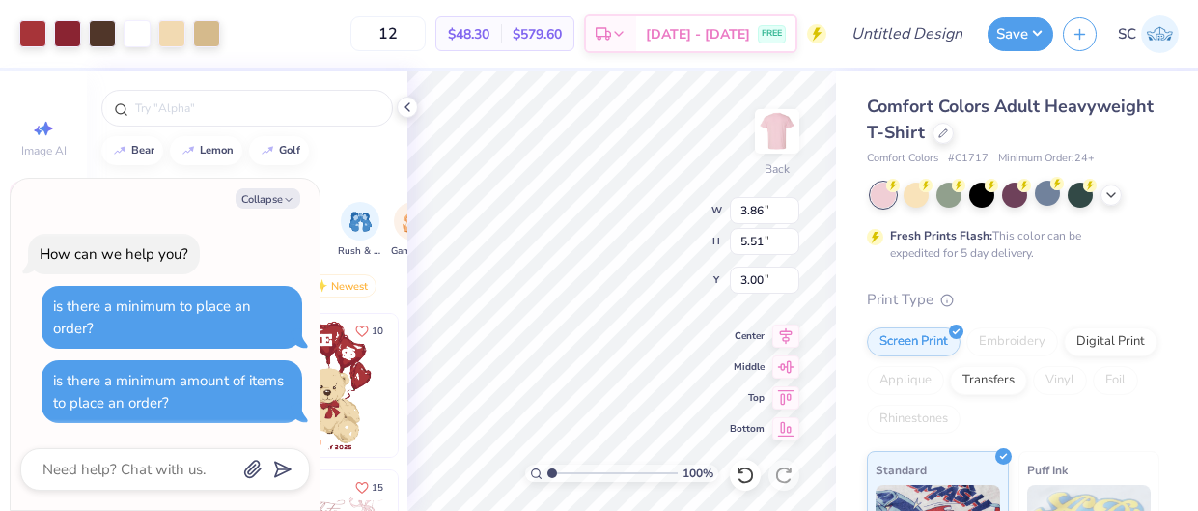
type textarea "x"
